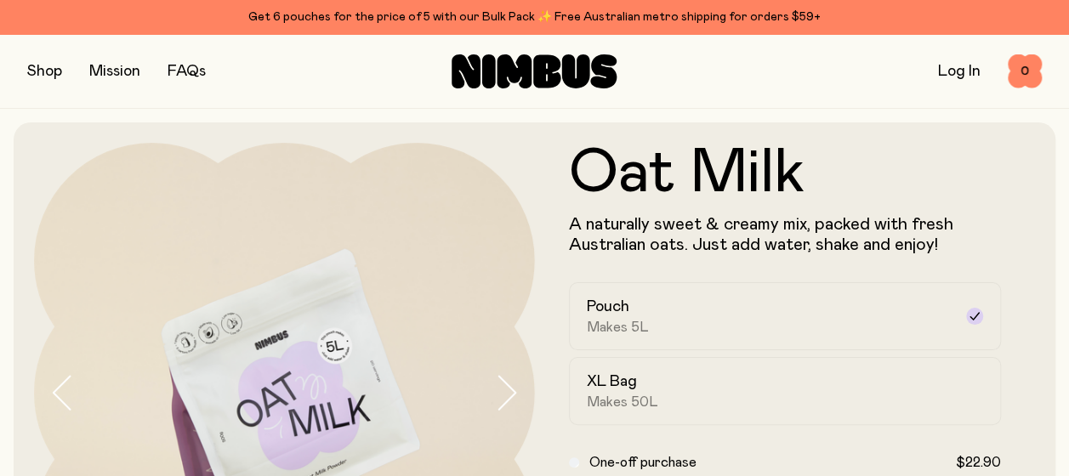
click at [40, 71] on button "button" at bounding box center [44, 72] width 35 height 24
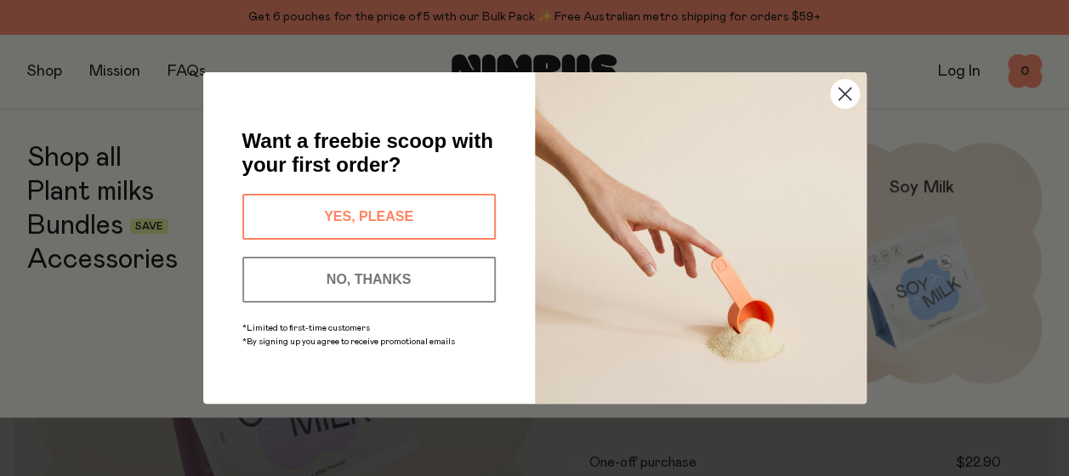
click at [423, 224] on button "YES, PLEASE" at bounding box center [368, 217] width 253 height 46
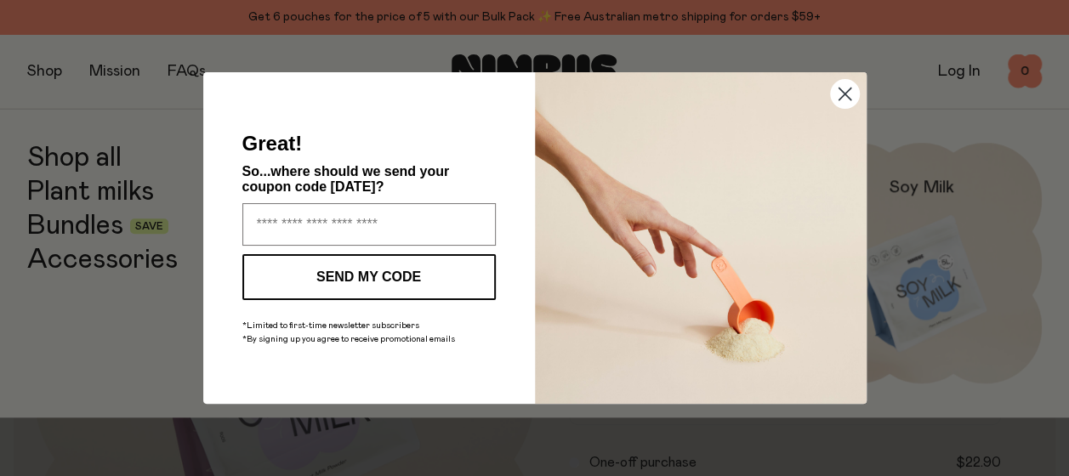
click at [833, 107] on icon "Close dialog" at bounding box center [845, 94] width 30 height 30
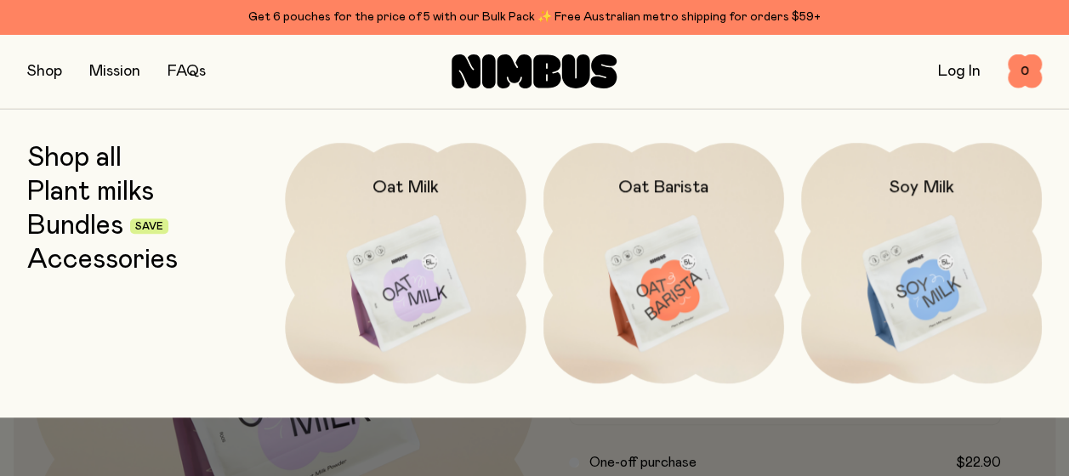
click at [84, 238] on link "Bundles" at bounding box center [75, 226] width 96 height 31
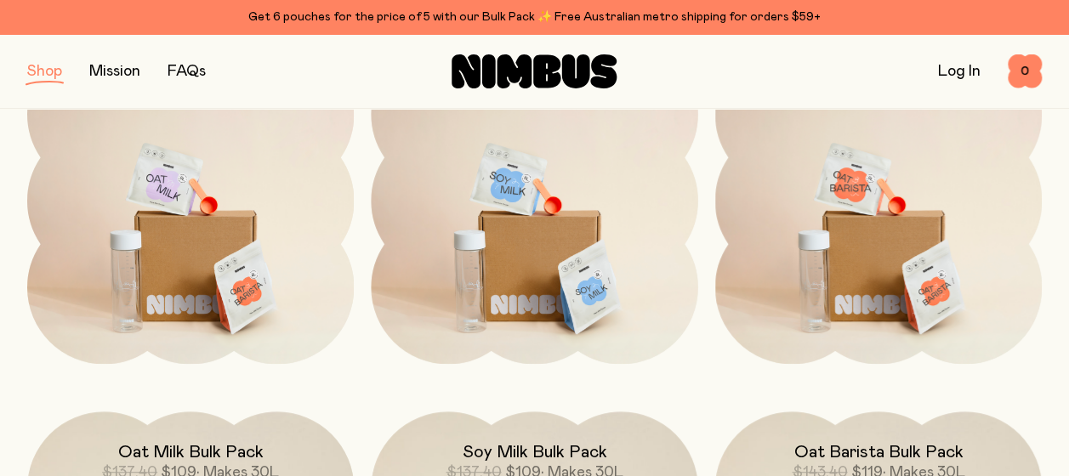
scroll to position [316, 0]
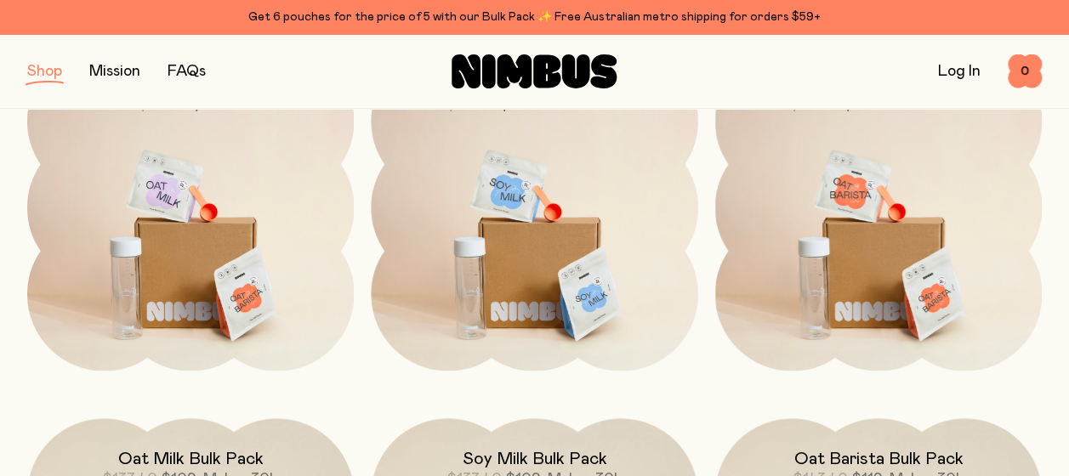
click at [867, 175] on img at bounding box center [878, 236] width 327 height 384
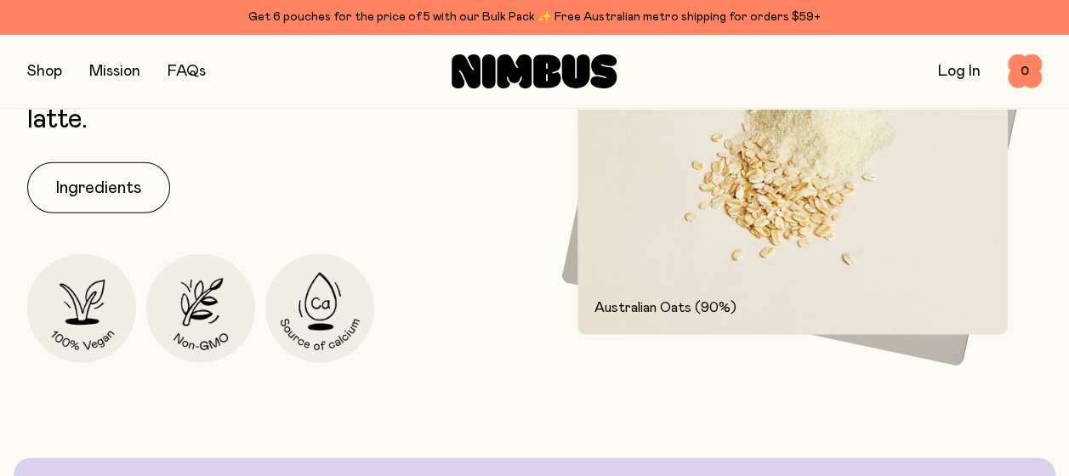
scroll to position [2181, 0]
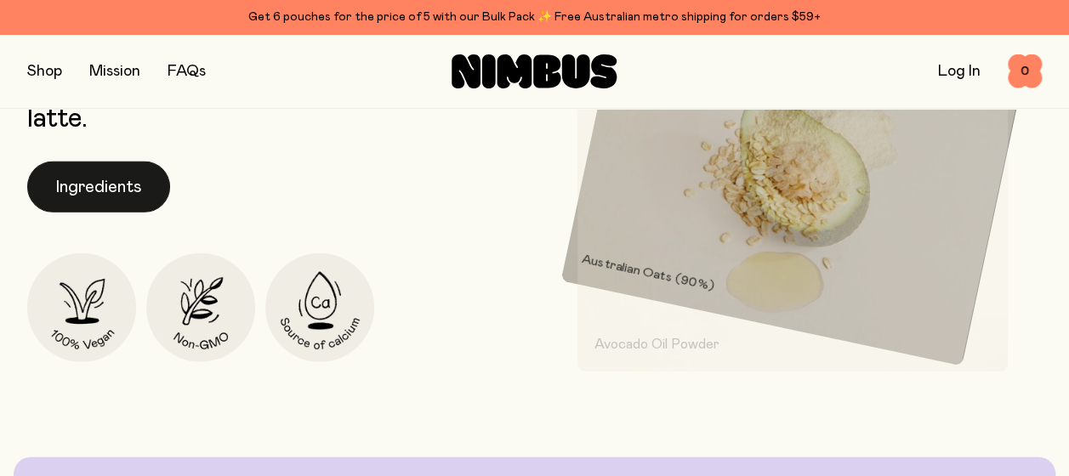
click at [60, 187] on button "Ingredients" at bounding box center [98, 187] width 143 height 51
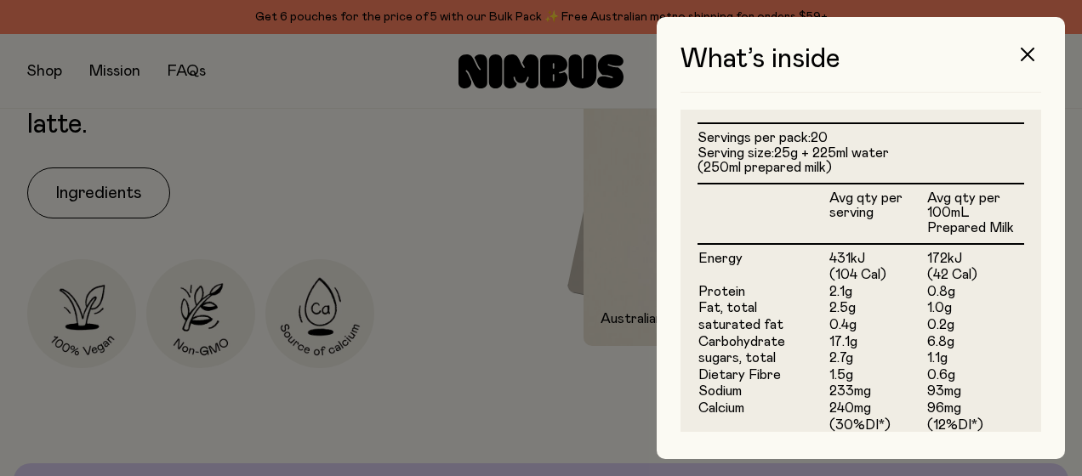
scroll to position [700, 0]
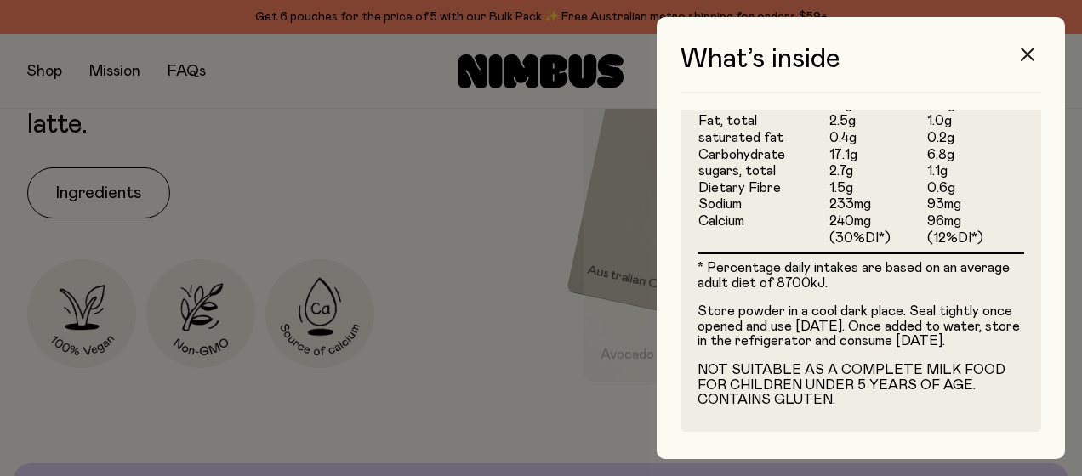
click at [1031, 54] on icon "button" at bounding box center [1027, 55] width 14 height 14
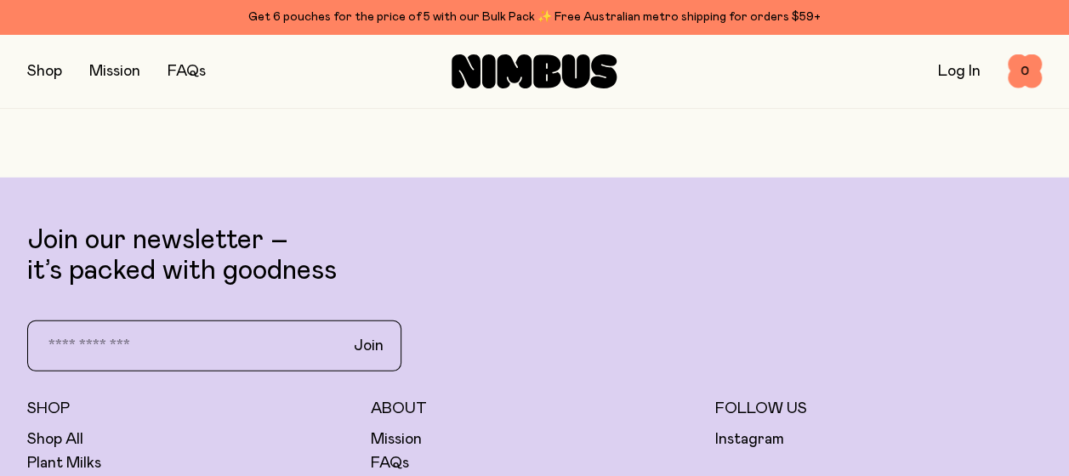
scroll to position [5109, 0]
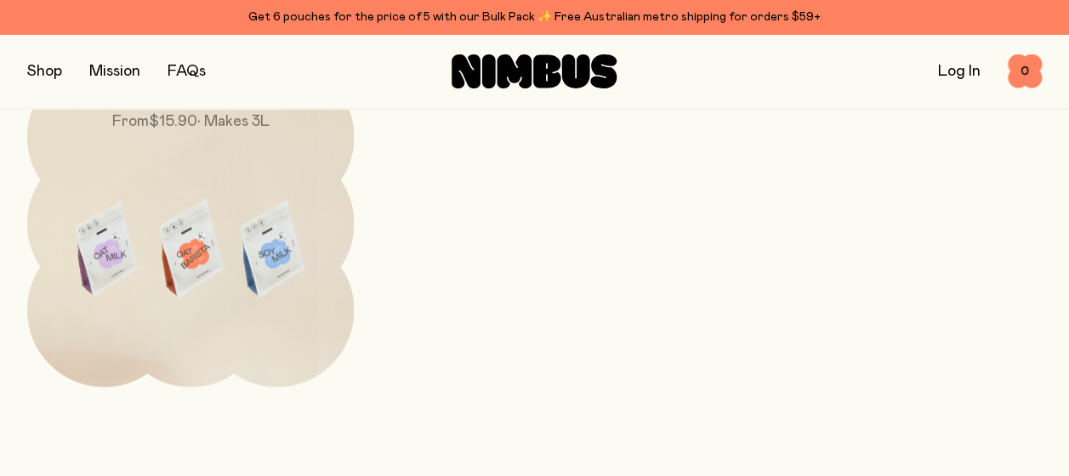
click at [207, 267] on img at bounding box center [190, 252] width 327 height 384
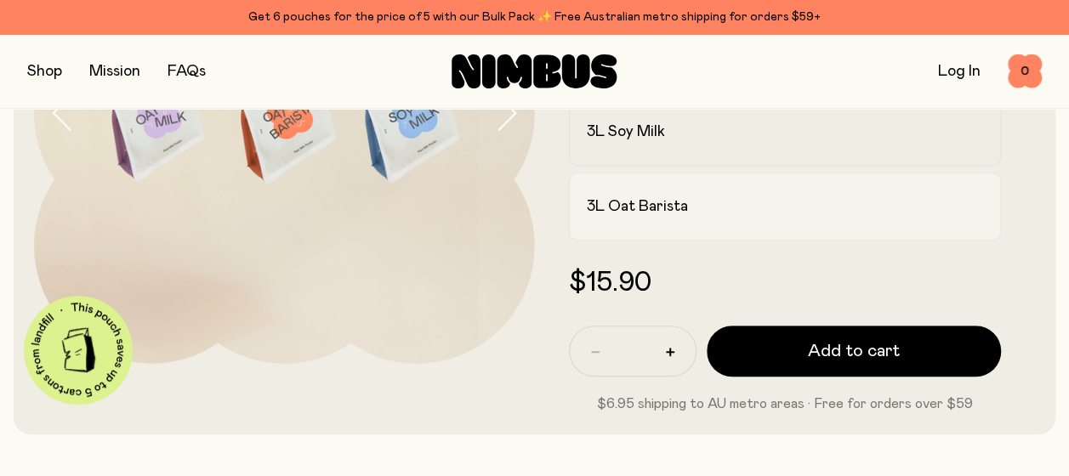
scroll to position [320, 0]
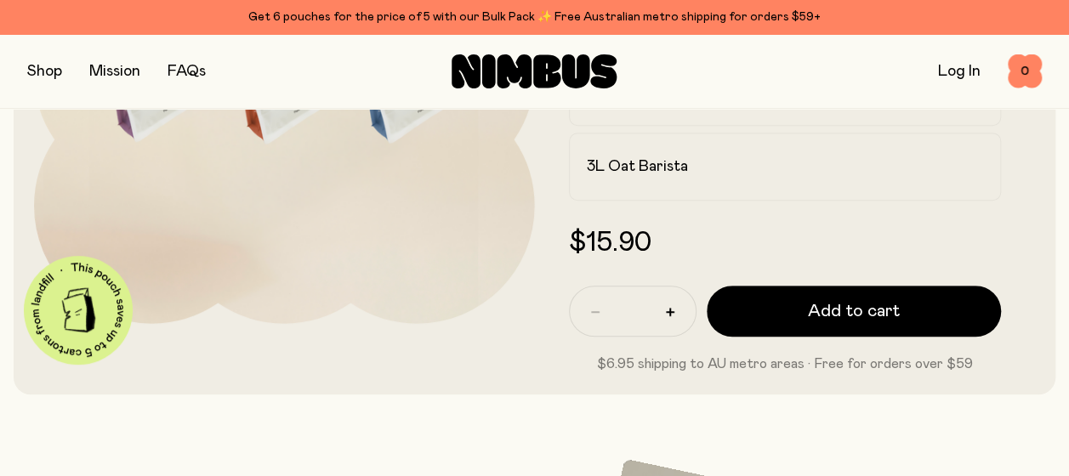
click at [48, 75] on button "button" at bounding box center [44, 72] width 35 height 24
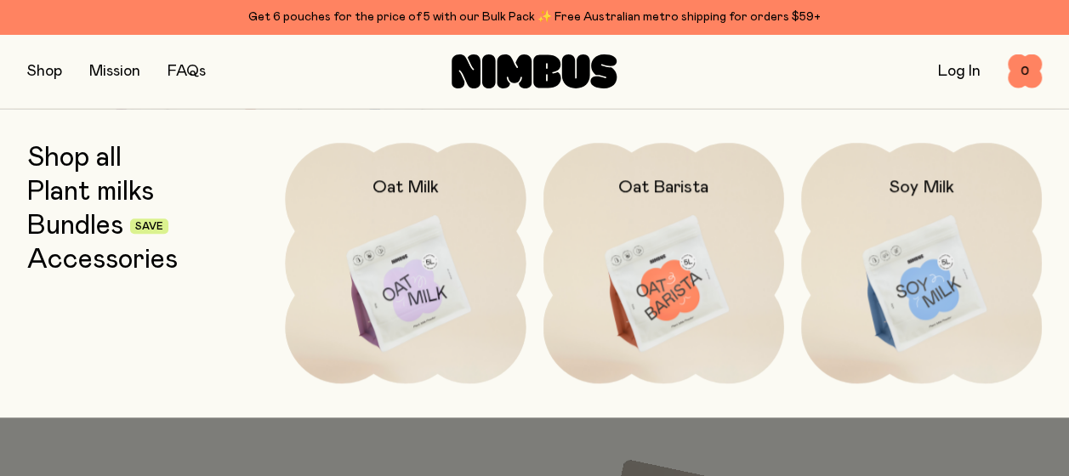
click at [483, 17] on div "Get 6 pouches for the price of 5 with our Bulk Pack ✨ Free Australian metro shi…" at bounding box center [534, 17] width 1014 height 20
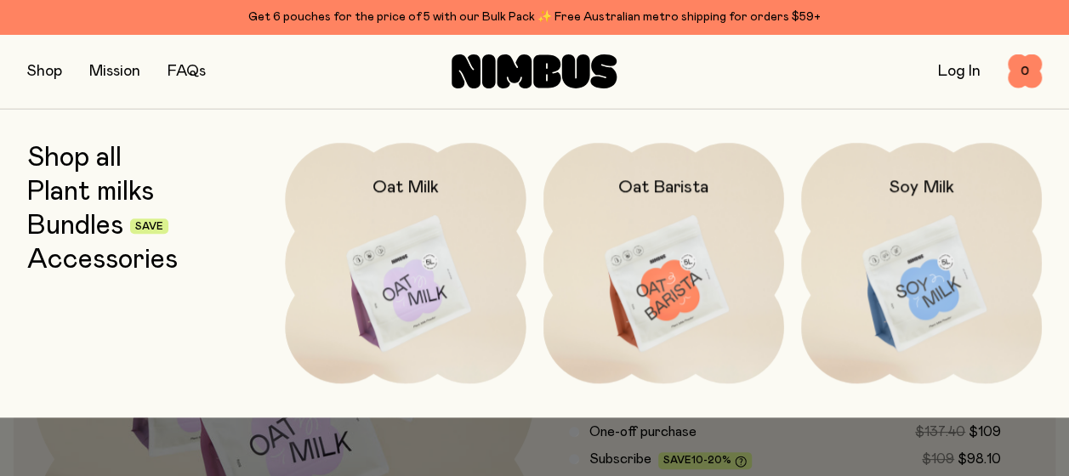
click at [464, 7] on div "Get 6 pouches for the price of 5 with our Bulk Pack ✨ Free Australian metro shi…" at bounding box center [534, 17] width 1014 height 20
click at [74, 230] on link "Bundles" at bounding box center [75, 226] width 96 height 31
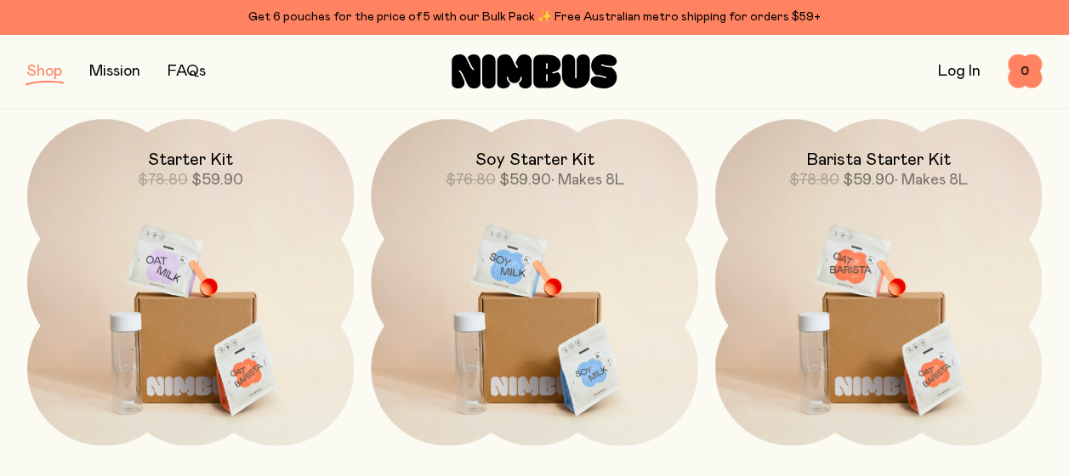
scroll to position [242, 0]
click at [197, 395] on img at bounding box center [190, 310] width 327 height 384
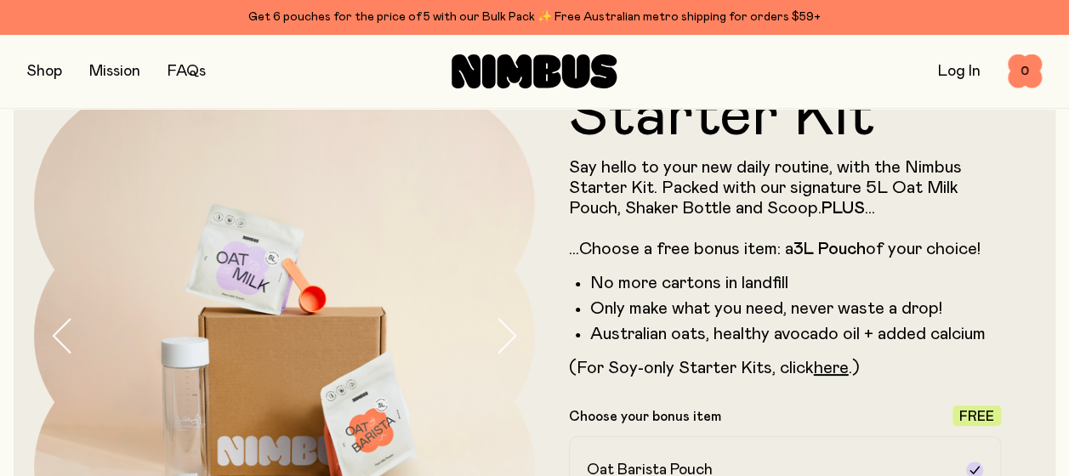
scroll to position [59, 0]
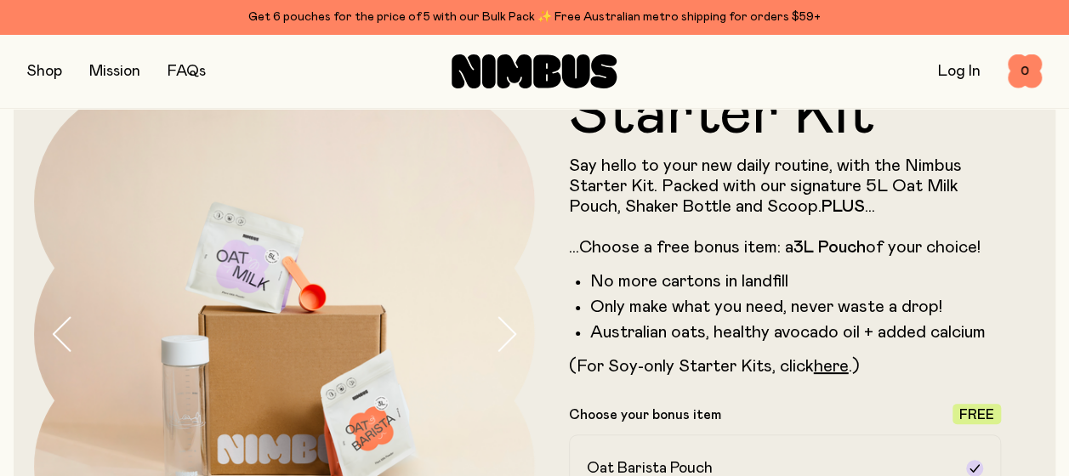
click at [508, 327] on icon "button" at bounding box center [506, 334] width 17 height 33
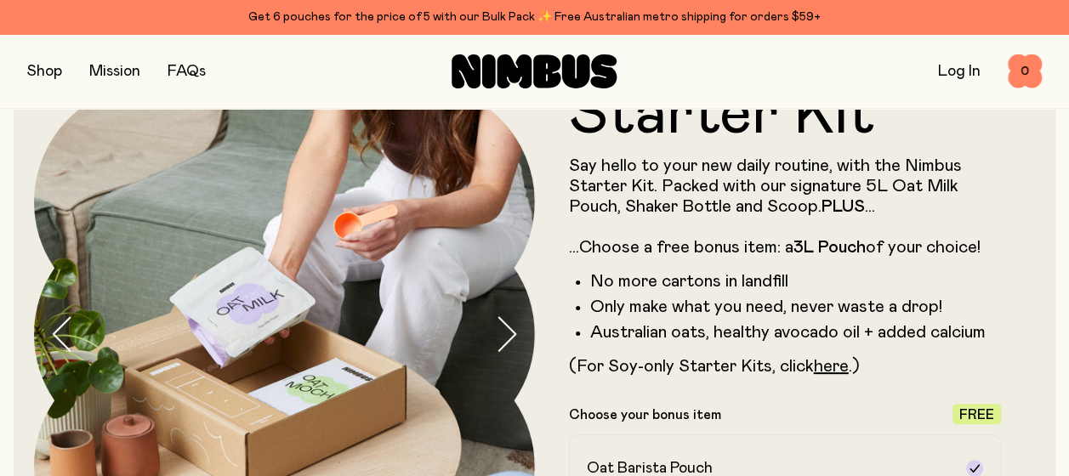
click at [508, 327] on icon "button" at bounding box center [506, 334] width 17 height 33
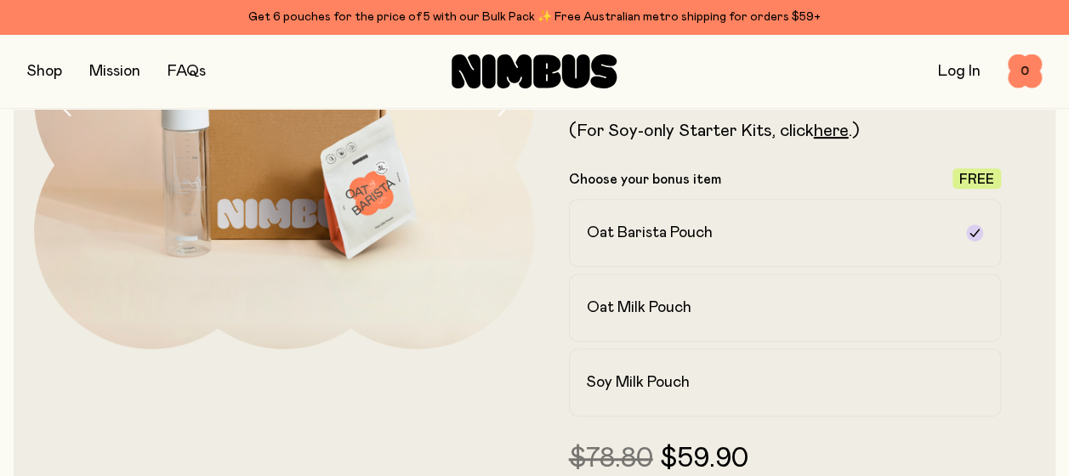
scroll to position [0, 0]
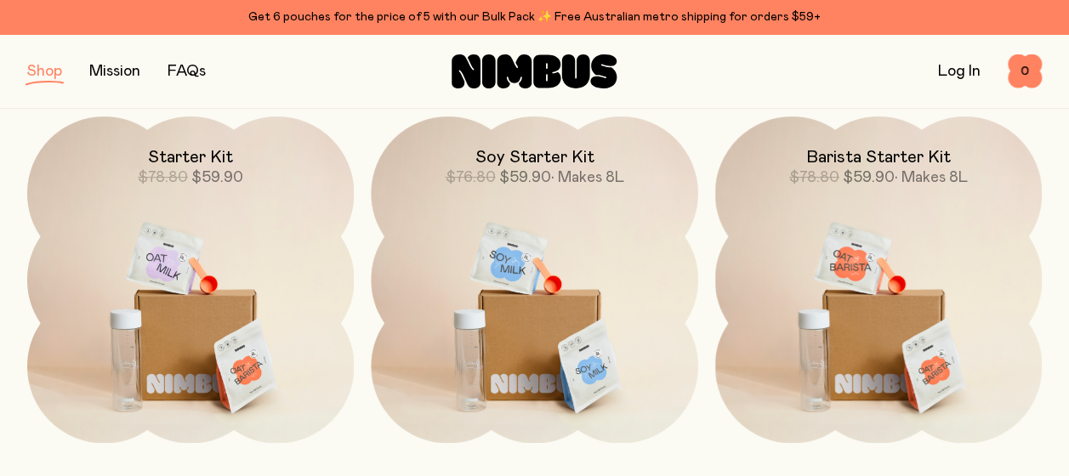
scroll to position [243, 0]
click at [241, 281] on img at bounding box center [190, 309] width 327 height 384
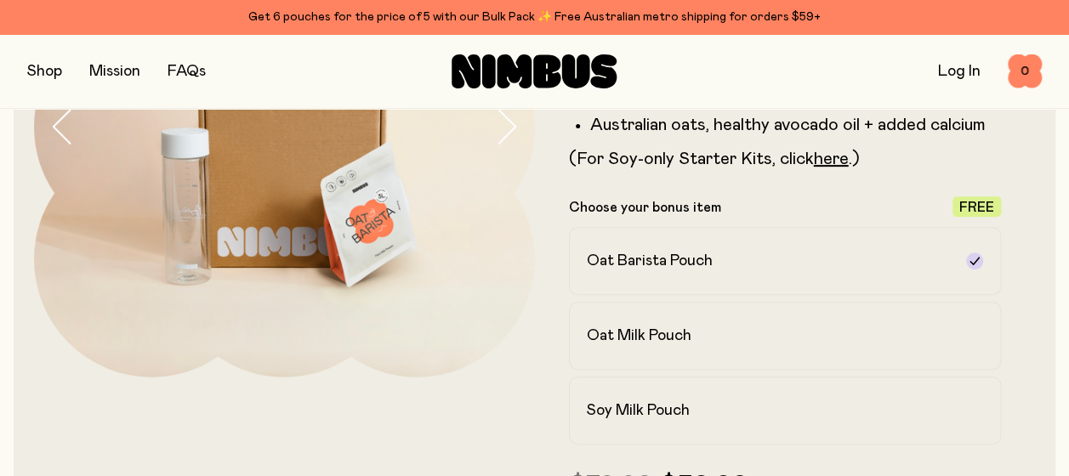
scroll to position [288, 0]
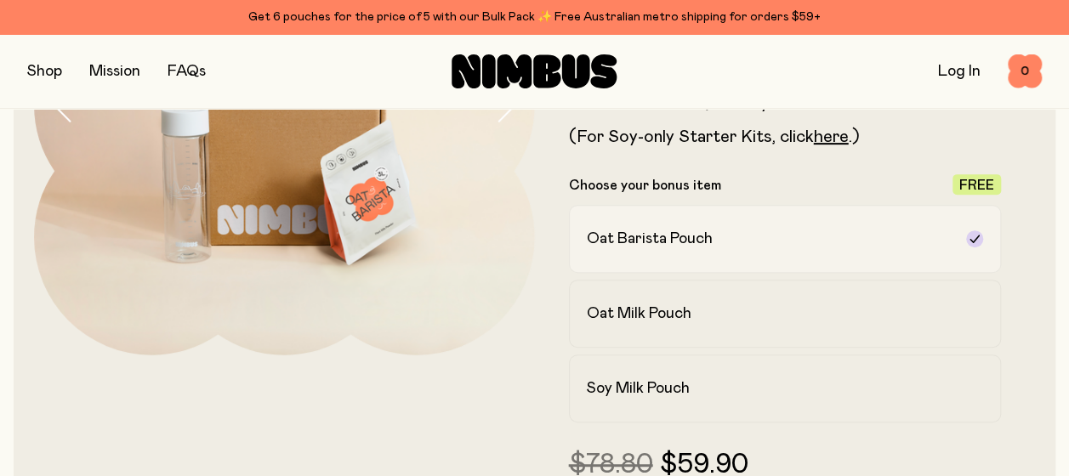
click at [718, 247] on div "Oat Barista Pouch" at bounding box center [770, 239] width 366 height 20
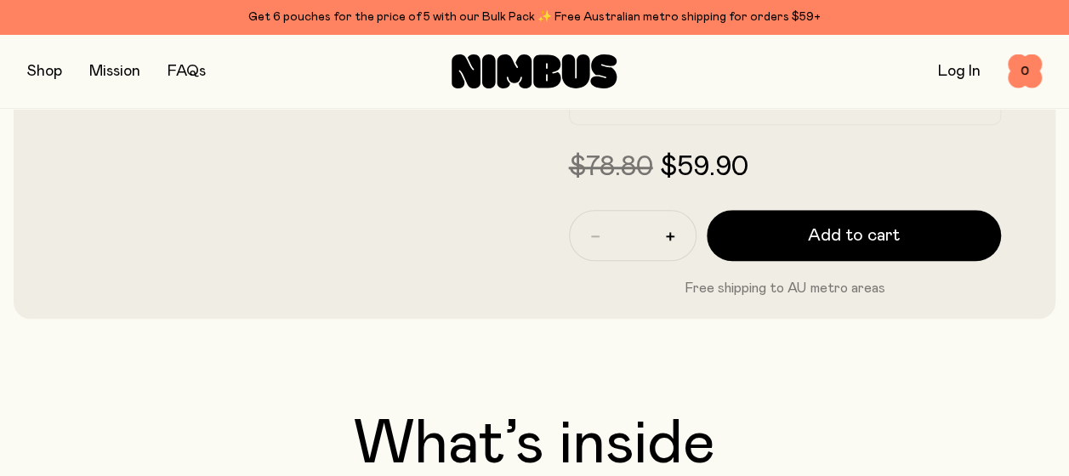
scroll to position [594, 0]
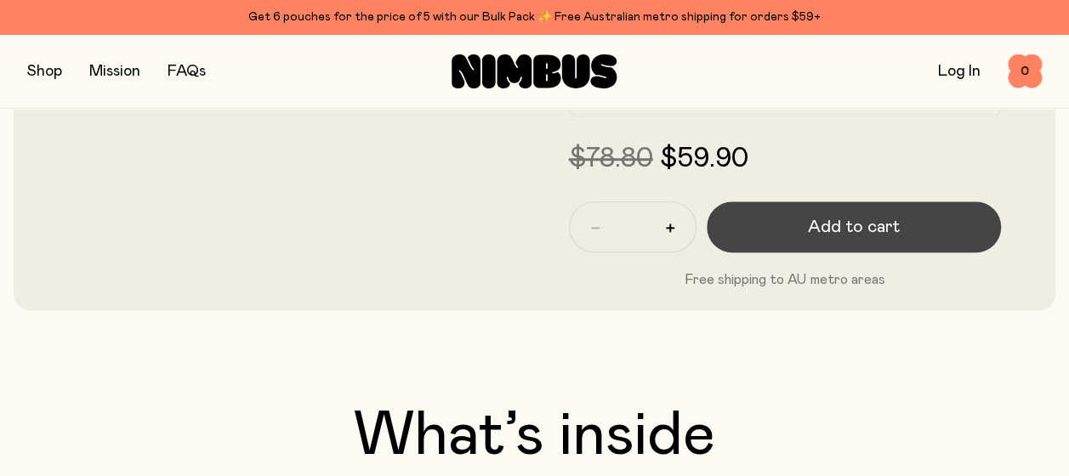
click at [800, 236] on button "Add to cart" at bounding box center [854, 227] width 295 height 51
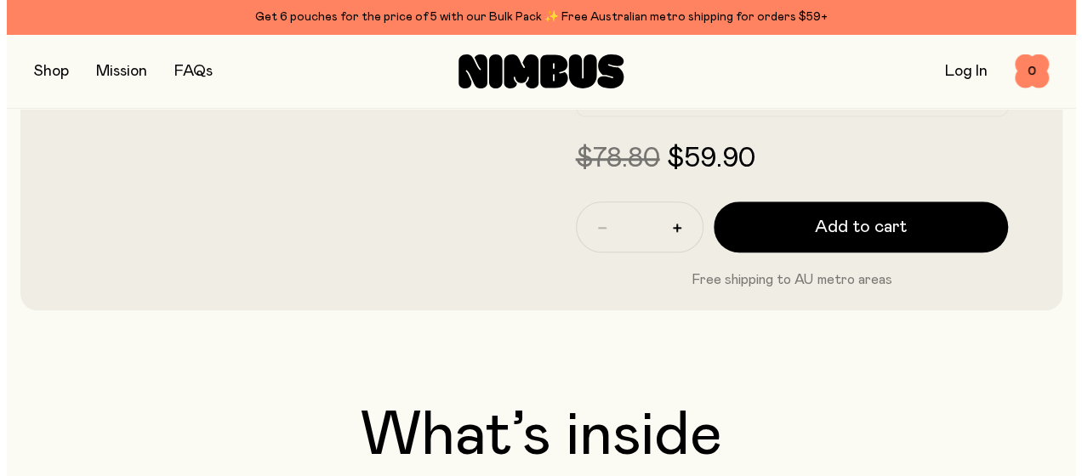
scroll to position [0, 0]
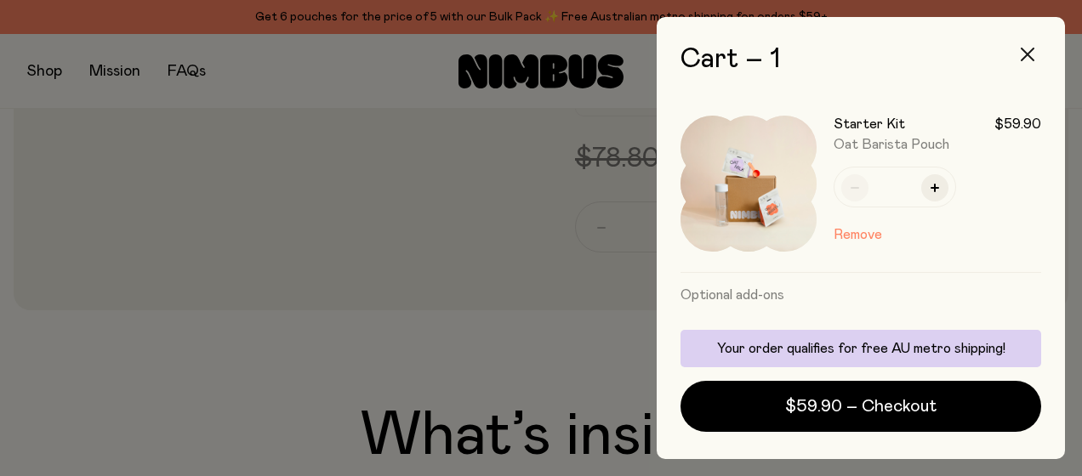
click at [1031, 50] on icon "button" at bounding box center [1027, 55] width 14 height 14
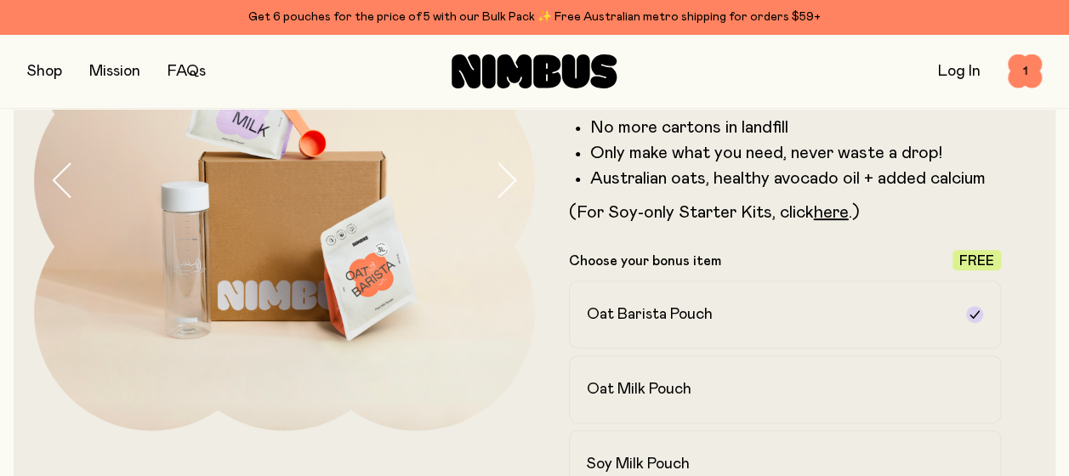
scroll to position [216, 0]
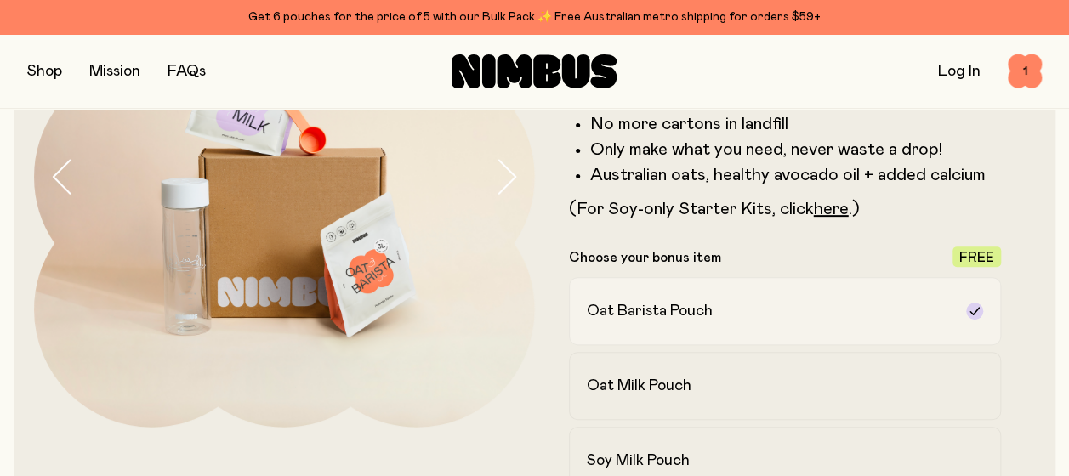
drag, startPoint x: 707, startPoint y: 320, endPoint x: 583, endPoint y: 318, distance: 123.3
click at [583, 318] on label "Oat Barista Pouch" at bounding box center [785, 311] width 433 height 68
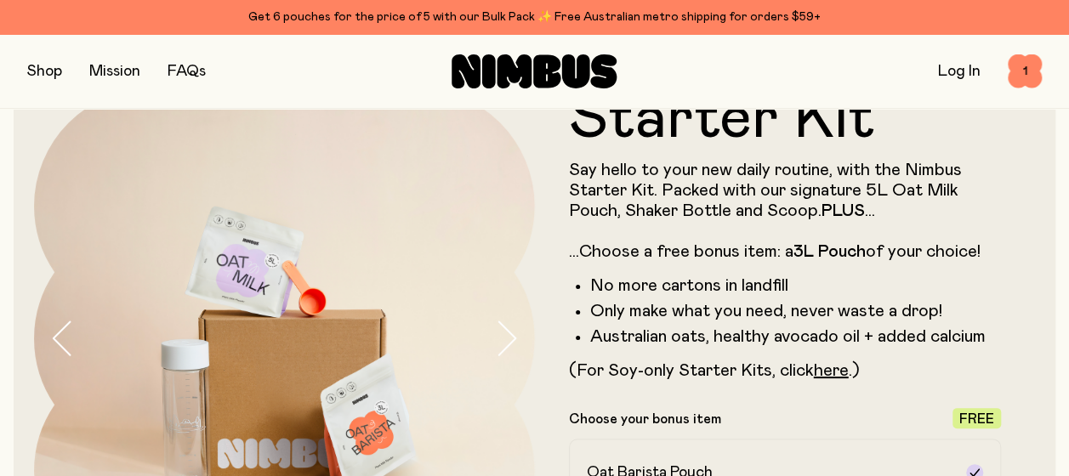
scroll to position [55, 0]
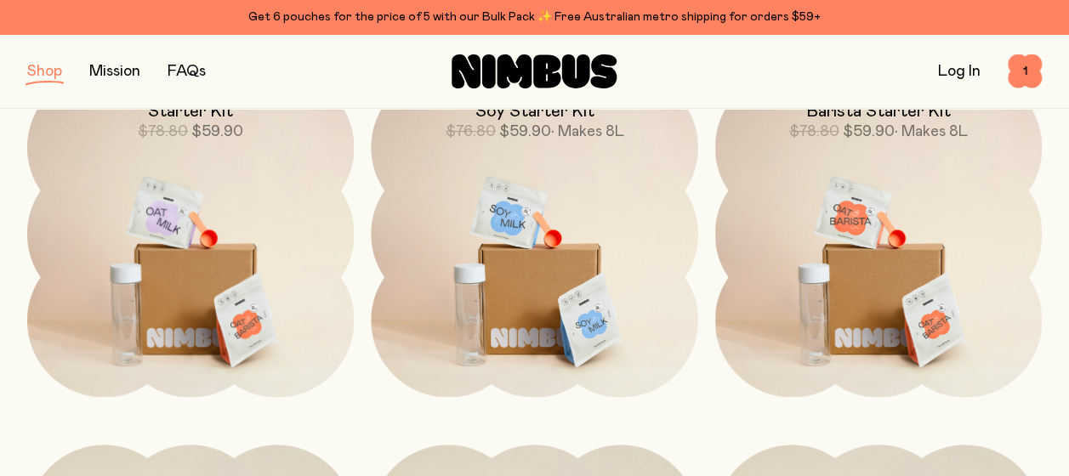
scroll to position [291, 0]
click at [873, 233] on img at bounding box center [878, 262] width 327 height 384
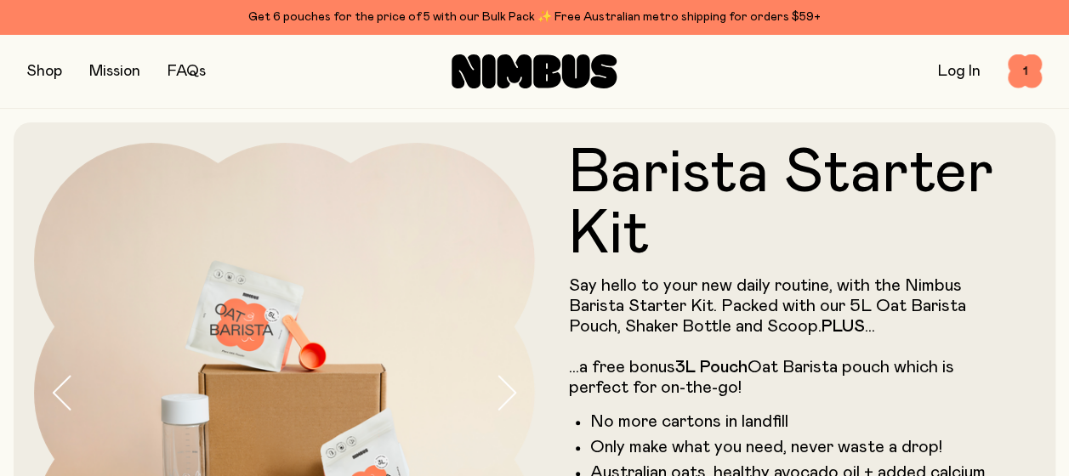
scroll to position [69, 0]
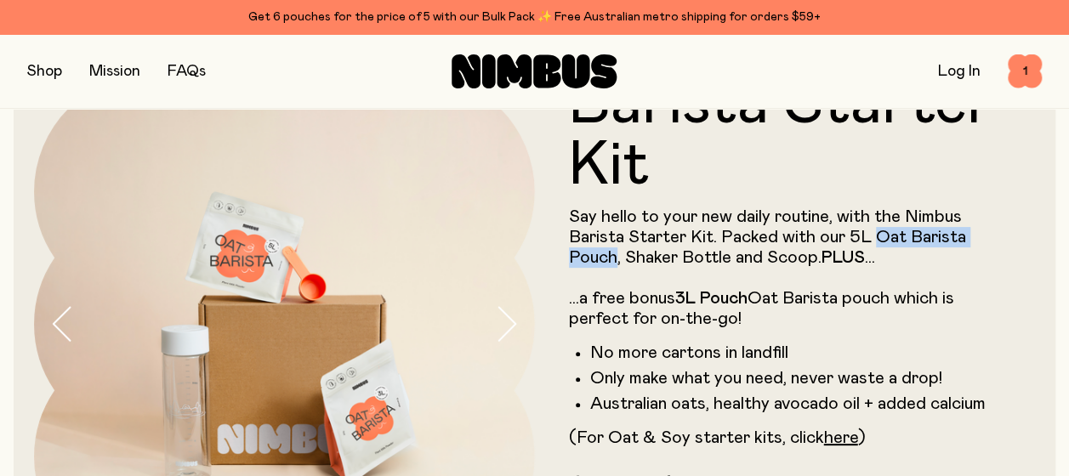
drag, startPoint x: 878, startPoint y: 234, endPoint x: 612, endPoint y: 260, distance: 266.6
click at [612, 260] on p "Say hello to your new daily routine, with the Nimbus Barista Starter Kit. Packe…" at bounding box center [785, 268] width 433 height 122
copy p "Oat Barista Pouch"
